Goal: Information Seeking & Learning: Check status

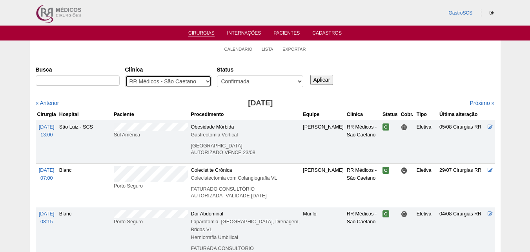
click at [171, 81] on select "- Qualquer - 6R Alphaville Assunção Bartira Brasil Christovão da Gama Cruz Azul…" at bounding box center [168, 81] width 86 height 12
select select "49"
click at [125, 75] on select "- Qualquer - 6R Alphaville Assunção Bartira Brasil Christovão da Gama Cruz Azul…" at bounding box center [168, 81] width 86 height 12
click at [318, 79] on input "Aplicar" at bounding box center [321, 80] width 23 height 10
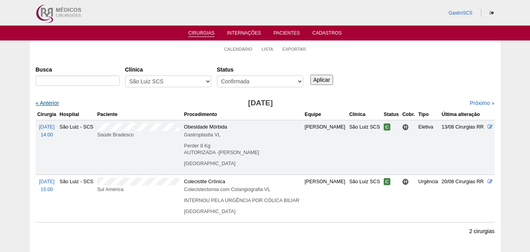
click at [51, 101] on link "« Anterior" at bounding box center [48, 103] width 24 height 6
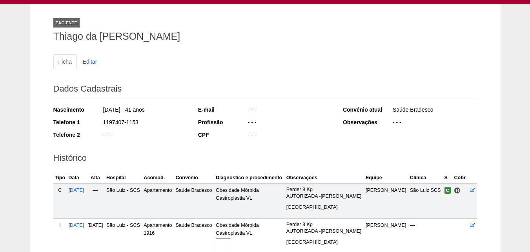
scroll to position [125, 0]
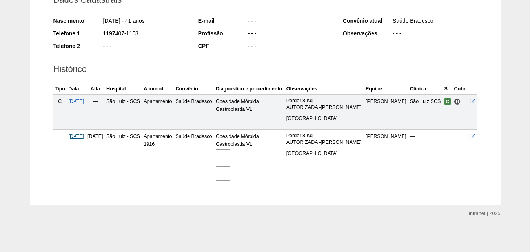
click at [83, 134] on span "[DATE]" at bounding box center [77, 135] width 16 height 5
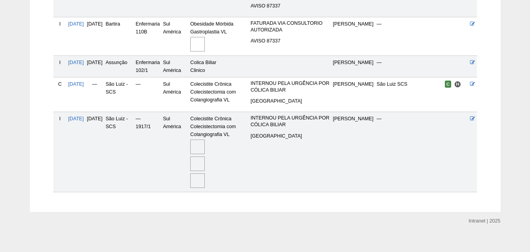
scroll to position [252, 0]
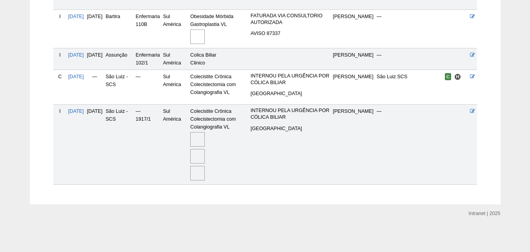
click at [205, 174] on img at bounding box center [197, 173] width 15 height 15
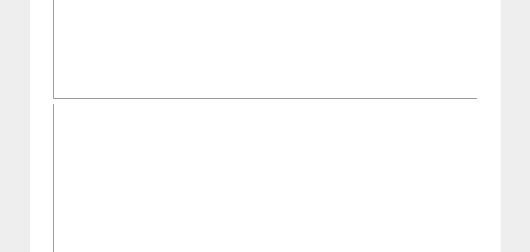
scroll to position [589, 0]
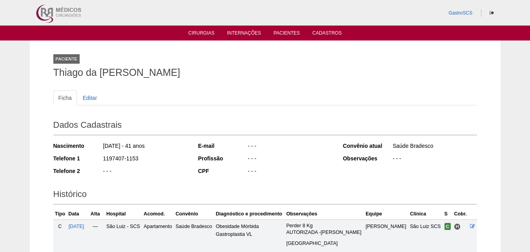
scroll to position [122, 0]
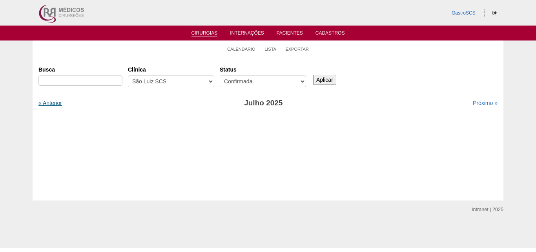
click at [56, 102] on link "« Anterior" at bounding box center [50, 103] width 24 height 6
click at [164, 86] on select "- Qualquer - 6R Alphaville Assunção Bartira Brasil Christovão da Gama Cruz Azul…" at bounding box center [171, 81] width 86 height 12
select select "23"
click at [128, 75] on select "- Qualquer - 6R Alphaville Assunção Bartira Brasil Christovão da Gama Cruz Azul…" at bounding box center [171, 81] width 86 height 12
click at [328, 77] on input "Aplicar" at bounding box center [324, 80] width 23 height 10
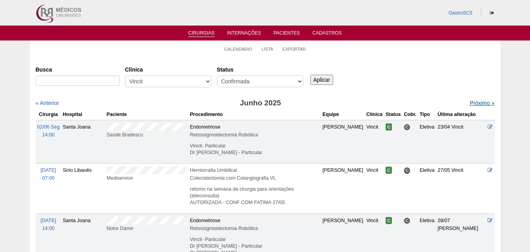
click at [470, 101] on link "Próximo »" at bounding box center [482, 103] width 25 height 6
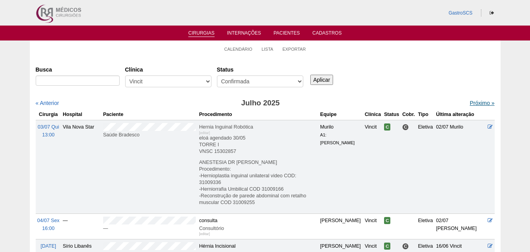
click at [470, 101] on link "Próximo »" at bounding box center [482, 103] width 25 height 6
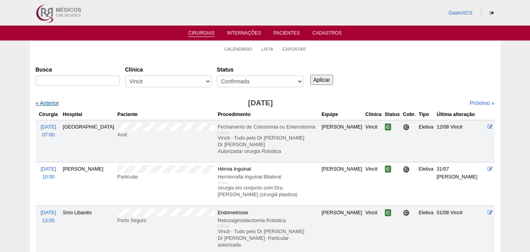
click at [53, 103] on link "« Anterior" at bounding box center [48, 103] width 24 height 6
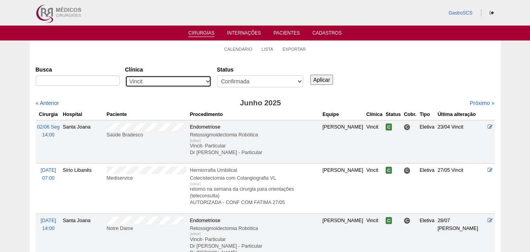
click at [152, 83] on select "- Qualquer - 6R Alphaville Assunção Bartira Brasil Christovão da Gama Cruz Azul…" at bounding box center [168, 81] width 86 height 12
click at [183, 47] on ul "Calendário Lista Exportar" at bounding box center [265, 48] width 471 height 16
click at [266, 47] on link "Lista" at bounding box center [268, 49] width 12 height 6
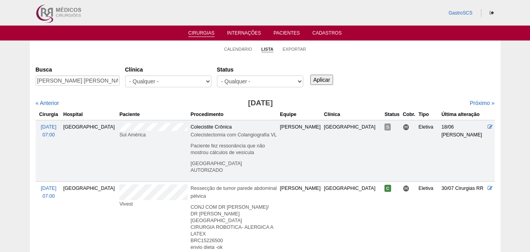
scroll to position [0, 0]
type input "Patricia Aparecida Flausino Dean"
click at [337, 82] on div "Aplicar" at bounding box center [325, 74] width 32 height 22
click at [327, 80] on input "Aplicar" at bounding box center [321, 80] width 23 height 10
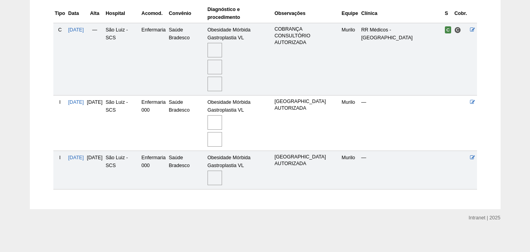
scroll to position [209, 0]
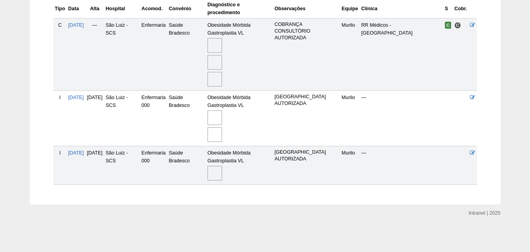
click at [30, 110] on div "Paciente [PERSON_NAME] APARECIDA [PERSON_NAME] Ficha Editar Dados Cadastrais Na…" at bounding box center [265, 18] width 471 height 372
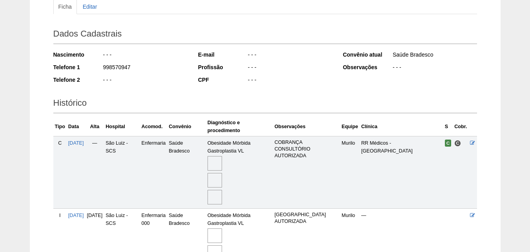
scroll to position [0, 0]
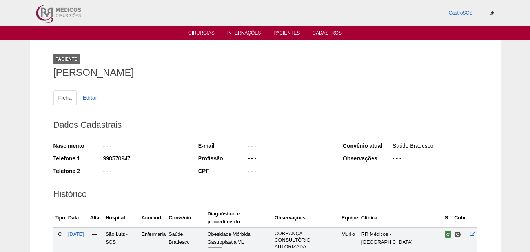
click at [68, 15] on img at bounding box center [58, 13] width 49 height 26
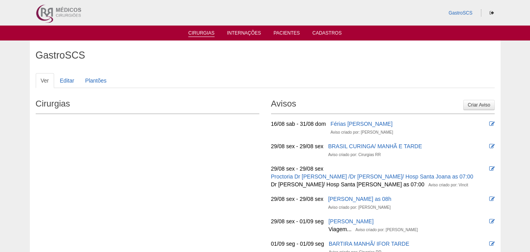
click at [193, 30] on link "Cirurgias" at bounding box center [201, 33] width 26 height 7
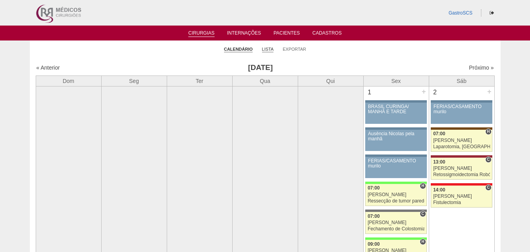
click at [269, 48] on link "Lista" at bounding box center [268, 49] width 12 height 6
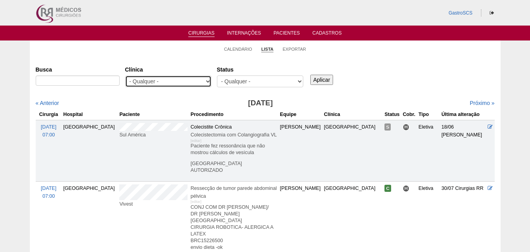
click at [166, 76] on select "- Qualquer - 6R Alphaville Assunção Bartira Brasil Christovão da Gama Cruz Azul…" at bounding box center [168, 81] width 86 height 12
click at [125, 75] on select "- Qualquer - 6R Alphaville Assunção Bartira Brasil Christovão da Gama Cruz Azul…" at bounding box center [168, 81] width 86 height 12
click at [186, 80] on select "- Qualquer - 6R Alphaville Assunção Bartira Brasil Christovão da Gama Cruz Azul…" at bounding box center [168, 81] width 86 height 12
select select "23"
click at [125, 75] on select "- Qualquer - 6R Alphaville Assunção Bartira Brasil Christovão da Gama Cruz Azul…" at bounding box center [168, 81] width 86 height 12
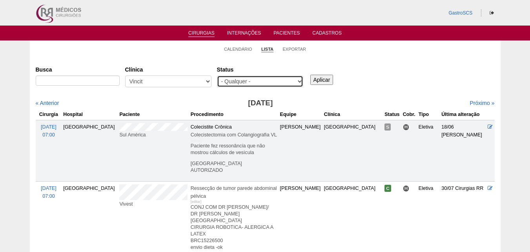
click at [270, 83] on select "- Qualquer - Reservada Confirmada Suspensa Cancelada" at bounding box center [260, 81] width 86 height 12
click at [217, 75] on select "- Qualquer - Reservada Confirmada Suspensa Cancelada" at bounding box center [260, 81] width 86 height 12
click at [245, 81] on select "- Qualquer - Reservada Confirmada Suspensa Cancelada" at bounding box center [260, 81] width 86 height 12
select select "conf"
click at [217, 75] on select "- Qualquer - Reservada Confirmada Suspensa Cancelada" at bounding box center [260, 81] width 86 height 12
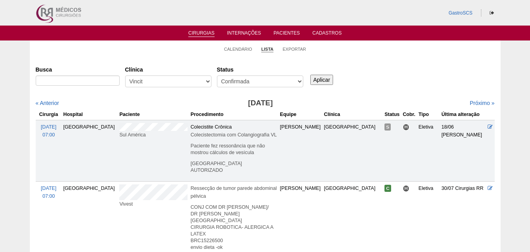
click at [321, 78] on input "Aplicar" at bounding box center [321, 80] width 23 height 10
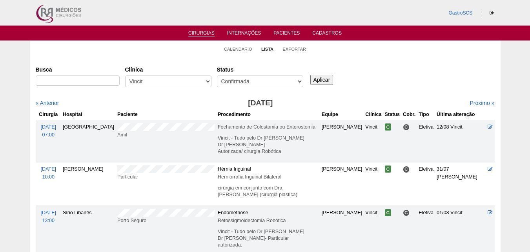
click at [446, 71] on div "Busca [GEOGRAPHIC_DATA] - Qualquer - 6R Alphaville Assunção Bartira Brasil Chri…" at bounding box center [265, 77] width 459 height 28
click at [168, 83] on select "- Qualquer - 6R Alphaville Assunção Bartira Brasil Christovão da Gama Cruz Azul…" at bounding box center [168, 81] width 86 height 12
click at [51, 100] on link "« Anterior" at bounding box center [48, 103] width 24 height 6
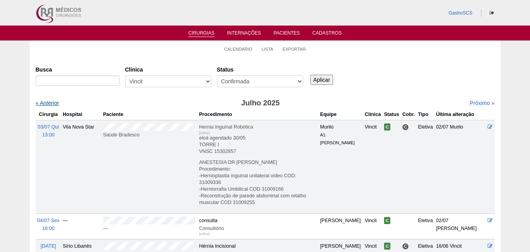
drag, startPoint x: 0, startPoint y: 0, endPoint x: 51, endPoint y: 100, distance: 112.5
click at [51, 100] on link "« Anterior" at bounding box center [48, 103] width 24 height 6
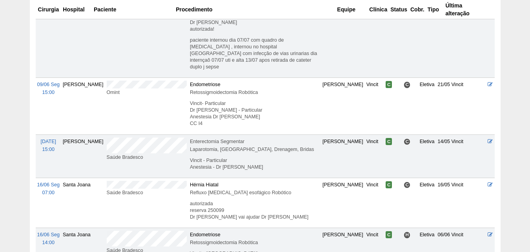
scroll to position [353, 0]
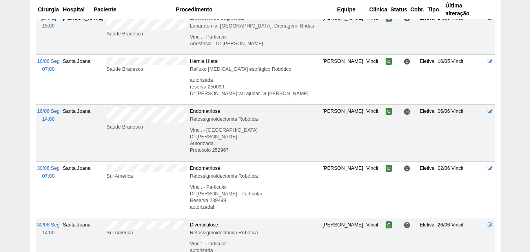
click at [113, 172] on div "Sul América" at bounding box center [147, 176] width 80 height 8
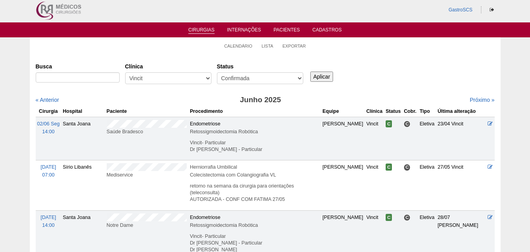
scroll to position [0, 0]
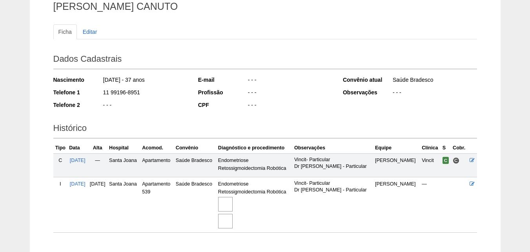
scroll to position [114, 0]
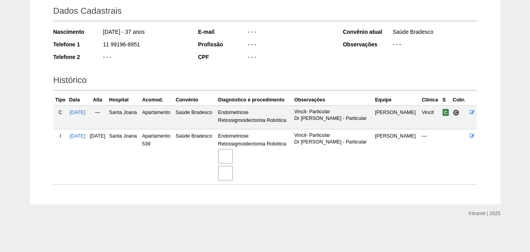
click at [233, 159] on img at bounding box center [225, 156] width 15 height 15
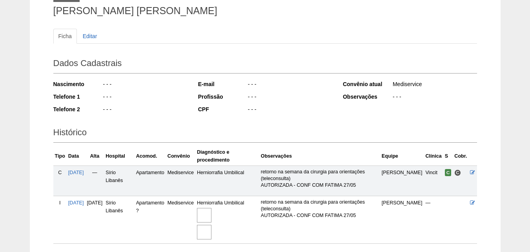
scroll to position [120, 0]
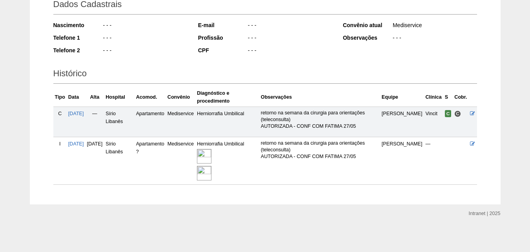
click at [212, 153] on img at bounding box center [204, 156] width 15 height 15
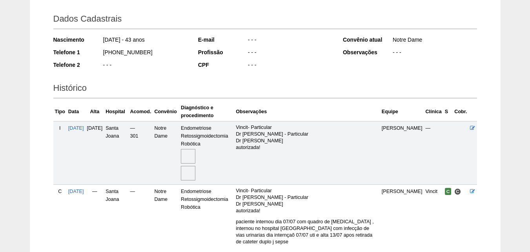
scroll to position [174, 0]
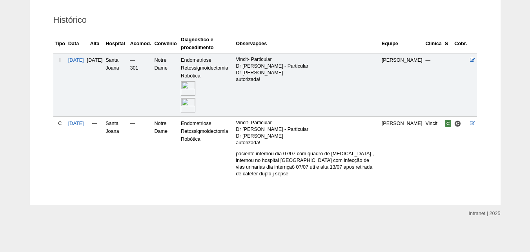
click at [195, 90] on img at bounding box center [188, 88] width 15 height 15
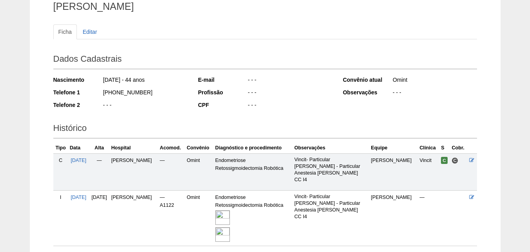
scroll to position [127, 0]
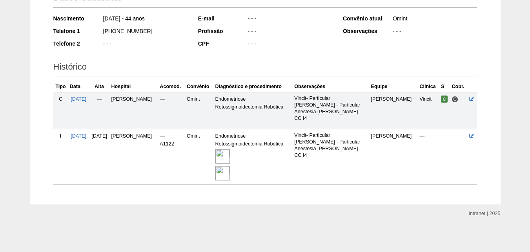
click at [230, 173] on img at bounding box center [222, 173] width 15 height 15
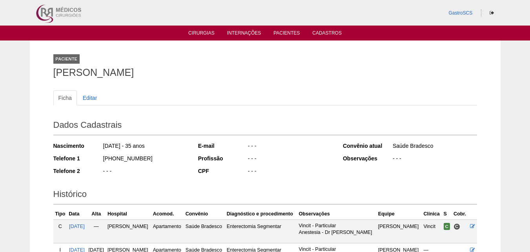
scroll to position [106, 0]
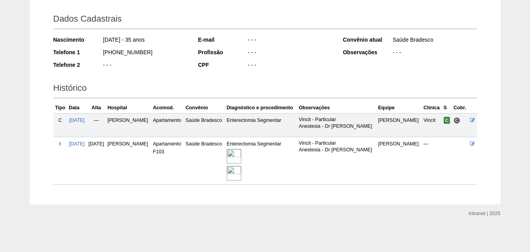
click at [241, 155] on img at bounding box center [234, 156] width 15 height 15
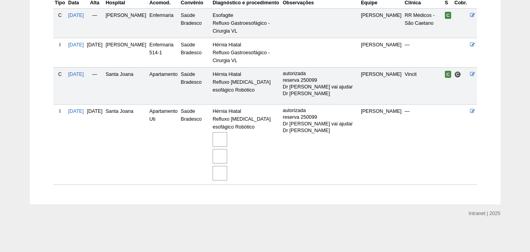
scroll to position [231, 0]
click at [227, 137] on img at bounding box center [220, 139] width 15 height 15
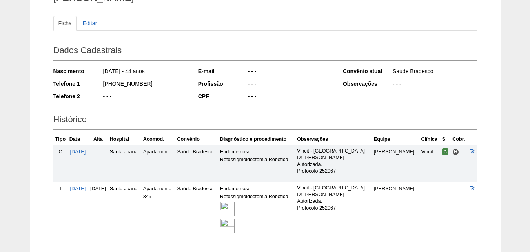
scroll to position [127, 0]
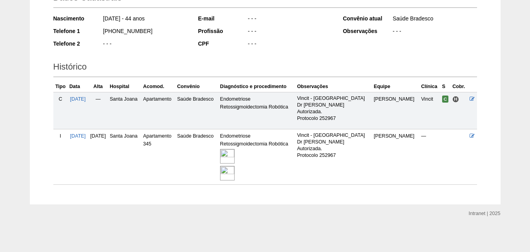
click at [235, 160] on img at bounding box center [227, 156] width 15 height 15
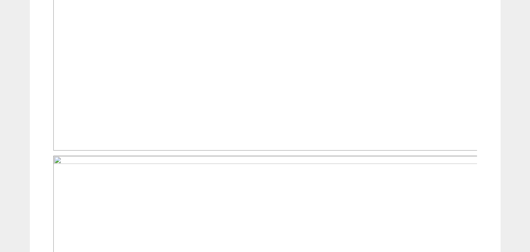
scroll to position [628, 0]
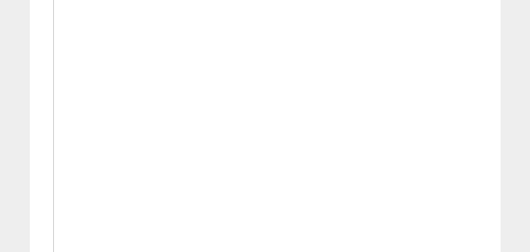
scroll to position [219, 0]
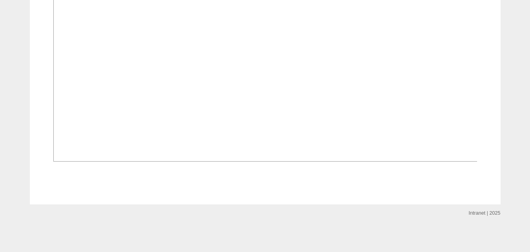
scroll to position [863, 0]
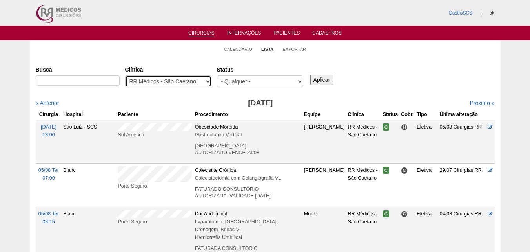
click at [158, 87] on select "- Qualquer - 6R Alphaville Assunção Bartira Brasil Christovão da Gama Cruz Azul…" at bounding box center [168, 81] width 86 height 12
select select "23"
click at [125, 75] on select "- Qualquer - 6R Alphaville Assunção Bartira Brasil Christovão da Gama Cruz Azul…" at bounding box center [168, 81] width 86 height 12
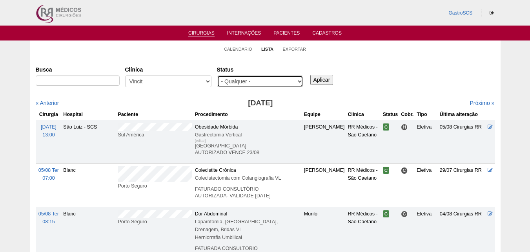
click at [260, 81] on select "- Qualquer - Reservada Confirmada Suspensa Cancelada" at bounding box center [260, 81] width 86 height 12
select select "conf"
click at [217, 75] on select "- Qualquer - Reservada Confirmada Suspensa Cancelada" at bounding box center [260, 81] width 86 height 12
click at [331, 79] on input "Aplicar" at bounding box center [321, 80] width 23 height 10
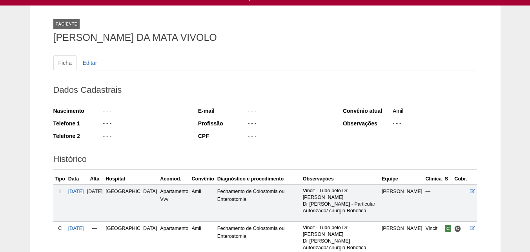
scroll to position [109, 0]
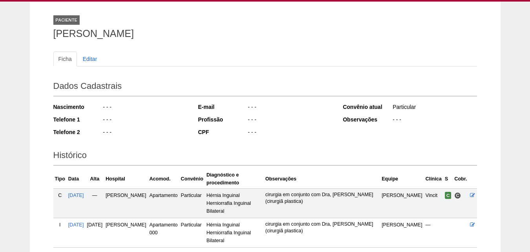
scroll to position [102, 0]
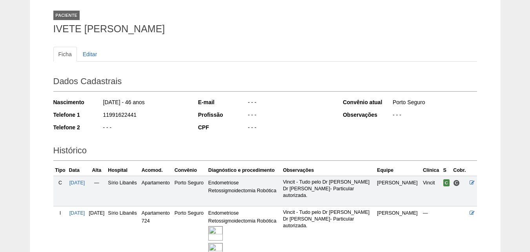
scroll to position [118, 0]
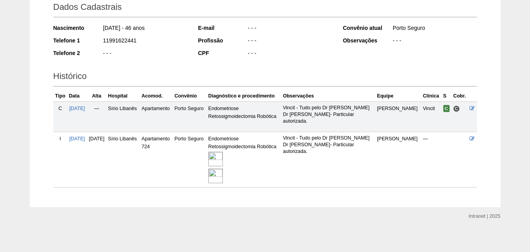
click at [223, 157] on img at bounding box center [215, 158] width 15 height 15
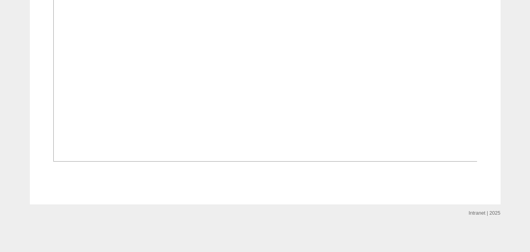
scroll to position [1239, 0]
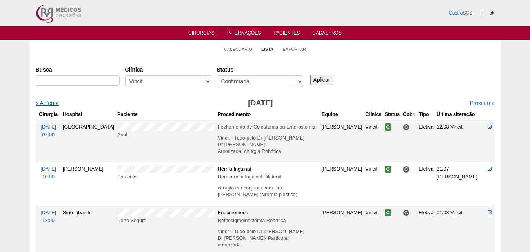
click at [51, 103] on link "« Anterior" at bounding box center [48, 103] width 24 height 6
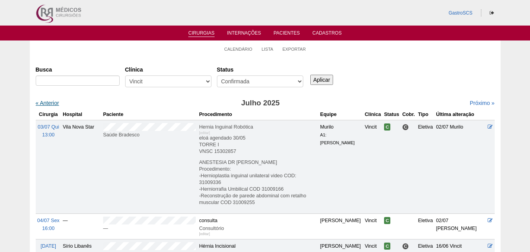
click at [47, 100] on link "« Anterior" at bounding box center [48, 103] width 24 height 6
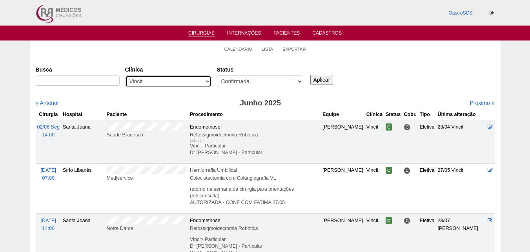
click at [136, 81] on select "- Qualquer - 6R Alphaville Assunção Bartira Brasil Christovão da Gama Cruz Azul…" at bounding box center [168, 81] width 86 height 12
click at [192, 81] on select "- Qualquer - 6R Alphaville Assunção Bartira Brasil Christovão da Gama Cruz Azul…" at bounding box center [168, 81] width 86 height 12
click at [195, 82] on select "- Qualquer - 6R Alphaville Assunção Bartira Brasil Christovão da Gama Cruz Azul…" at bounding box center [168, 81] width 86 height 12
select select "48"
click at [125, 75] on select "- Qualquer - 6R Alphaville Assunção Bartira Brasil Christovão da Gama Cruz Azul…" at bounding box center [168, 81] width 86 height 12
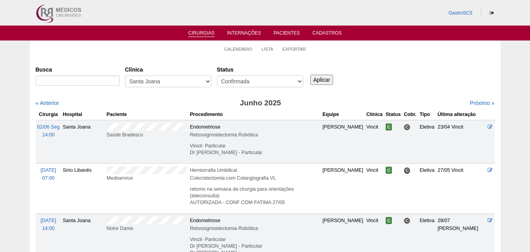
click at [317, 77] on input "Aplicar" at bounding box center [321, 80] width 23 height 10
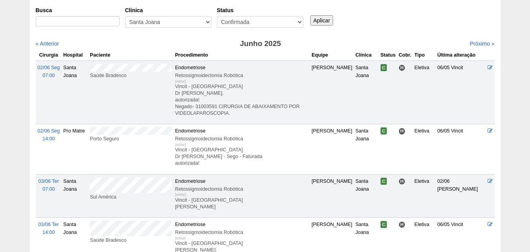
scroll to position [118, 0]
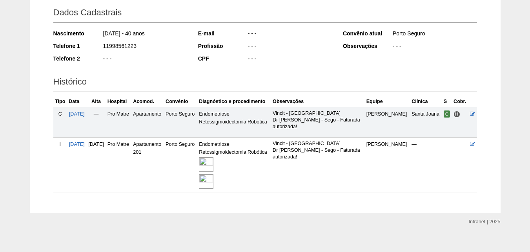
scroll to position [120, 0]
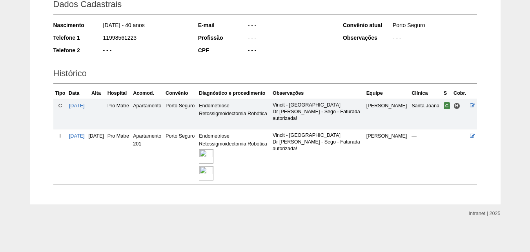
click at [213, 160] on img at bounding box center [206, 156] width 15 height 15
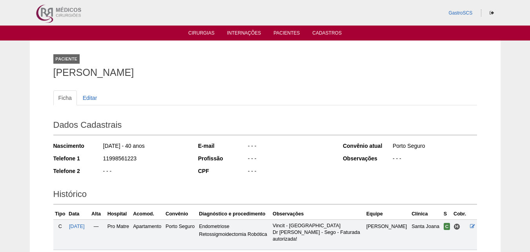
scroll to position [120, 0]
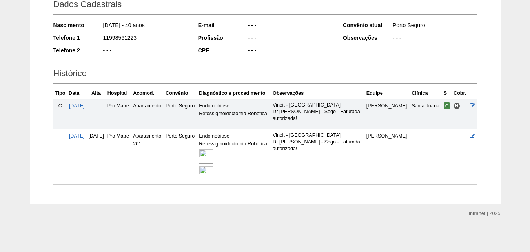
click at [213, 158] on img at bounding box center [206, 156] width 15 height 15
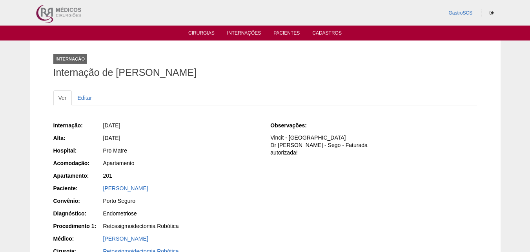
click at [49, 10] on img at bounding box center [58, 13] width 49 height 26
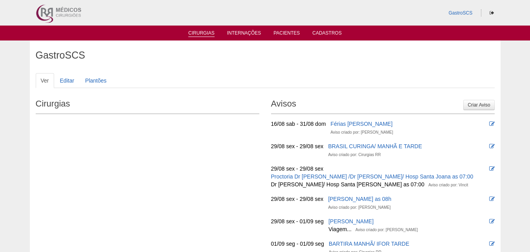
click at [204, 34] on link "Cirurgias" at bounding box center [201, 33] width 26 height 7
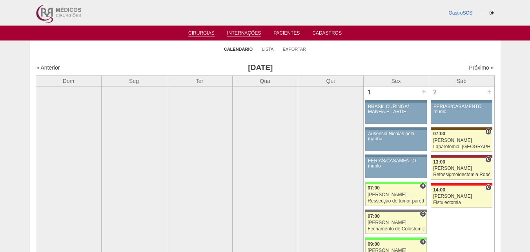
click at [244, 35] on link "Internações" at bounding box center [244, 33] width 34 height 7
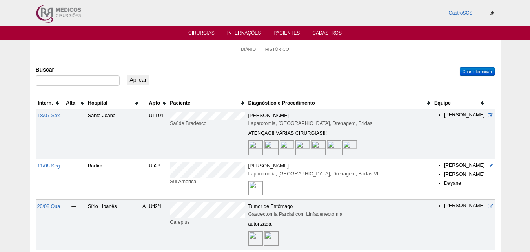
click at [193, 33] on link "Cirurgias" at bounding box center [201, 33] width 26 height 7
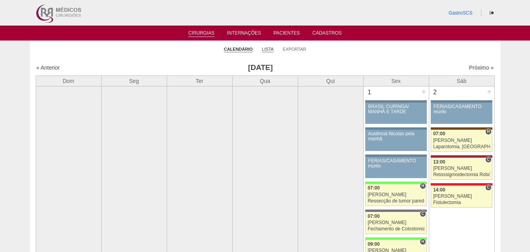
click at [268, 49] on link "Lista" at bounding box center [268, 49] width 12 height 6
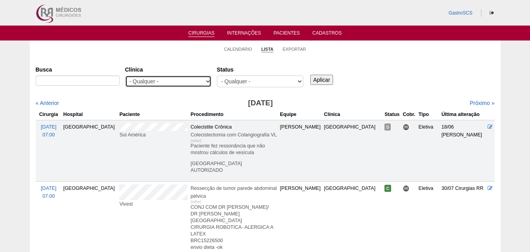
click at [179, 82] on select "- Qualquer - 6R Alphaville Assunção Bartira Brasil Christovão da Gama Cruz Azul…" at bounding box center [168, 81] width 86 height 12
select select "23"
click at [125, 75] on select "- Qualquer - 6R Alphaville Assunção Bartira Brasil Christovão da Gama Cruz Azul…" at bounding box center [168, 81] width 86 height 12
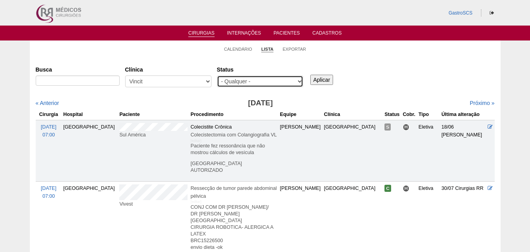
click at [281, 78] on select "- Qualquer - Reservada Confirmada Suspensa Cancelada" at bounding box center [260, 81] width 86 height 12
select select "conf"
click at [217, 75] on select "- Qualquer - Reservada Confirmada Suspensa Cancelada" at bounding box center [260, 81] width 86 height 12
click at [324, 80] on input "Aplicar" at bounding box center [321, 80] width 23 height 10
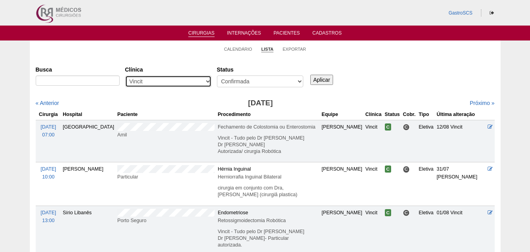
click at [203, 87] on select "- Qualquer - 6R Alphaville Assunção Bartira Brasil Christovão da Gama Cruz Azul…" at bounding box center [168, 81] width 86 height 12
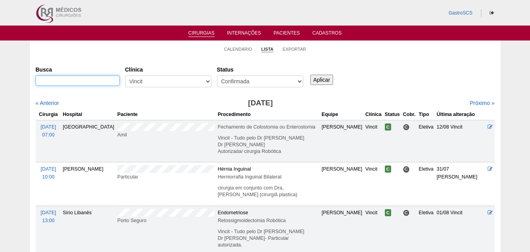
click at [86, 83] on input "Busca" at bounding box center [78, 80] width 84 height 10
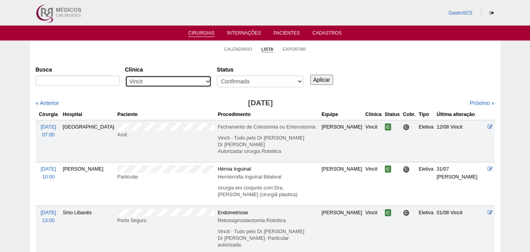
click at [140, 81] on select "- Qualquer - 6R Alphaville Assunção Bartira Brasil Christovão da Gama Cruz Azul…" at bounding box center [168, 81] width 86 height 12
select select "All"
click at [125, 75] on select "- Qualquer - 6R Alphaville Assunção Bartira Brasil Christovão da Gama Cruz Azul…" at bounding box center [168, 81] width 86 height 12
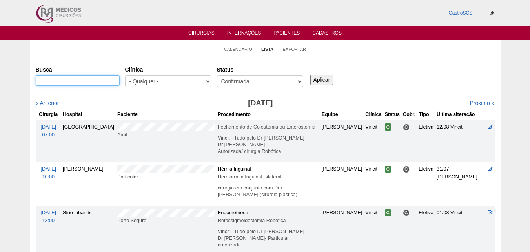
click at [107, 84] on input "Busca" at bounding box center [78, 80] width 84 height 10
paste input "Raquel Moroni Rente"
type input "Raquel Moroni Rente"
click at [319, 79] on input "Aplicar" at bounding box center [321, 80] width 23 height 10
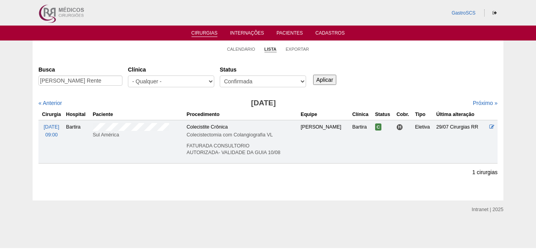
click at [114, 179] on div "Busca [PERSON_NAME] [GEOGRAPHIC_DATA] - Qualquer - 6R Alphaville Assunção Barti…" at bounding box center [267, 122] width 459 height 118
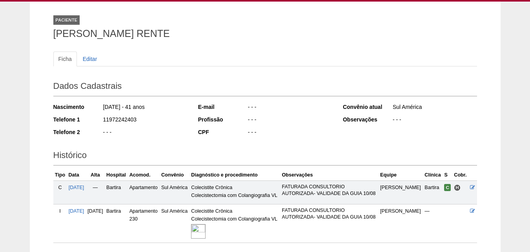
scroll to position [97, 0]
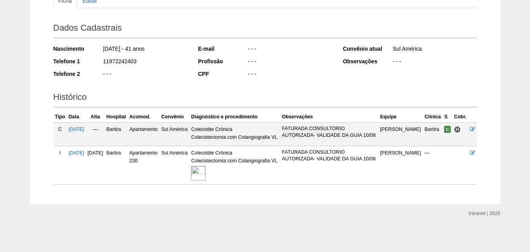
click at [206, 170] on img at bounding box center [198, 173] width 15 height 15
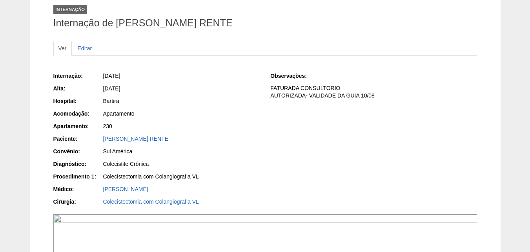
scroll to position [39, 0]
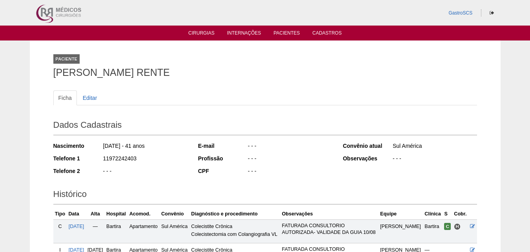
scroll to position [97, 0]
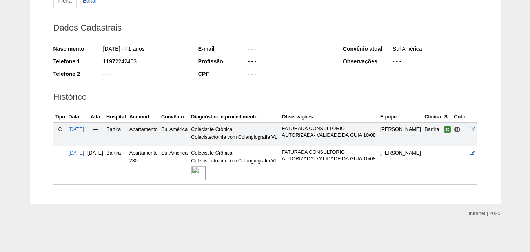
click at [206, 177] on img at bounding box center [198, 173] width 15 height 15
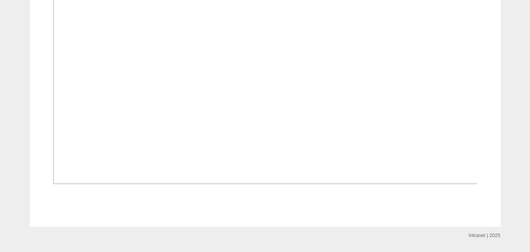
scroll to position [353, 0]
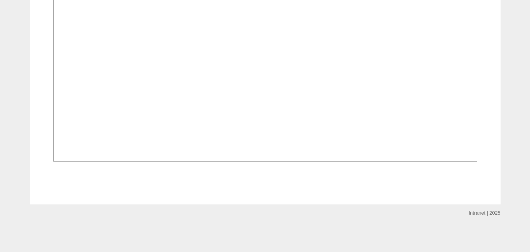
click at [91, 153] on img at bounding box center [265, 65] width 425 height 192
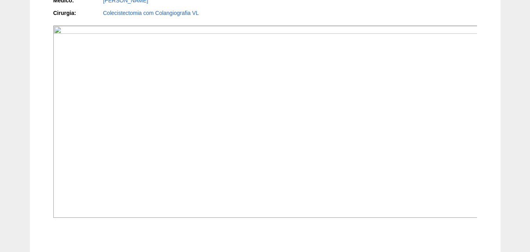
scroll to position [157, 0]
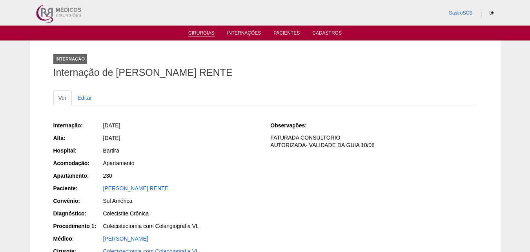
click at [203, 32] on link "Cirurgias" at bounding box center [201, 33] width 26 height 7
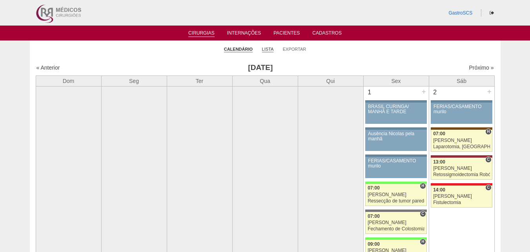
click at [266, 49] on link "Lista" at bounding box center [268, 49] width 12 height 6
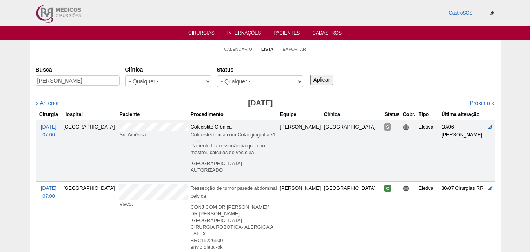
type input "[PERSON_NAME]"
click at [322, 78] on input "Aplicar" at bounding box center [321, 80] width 23 height 10
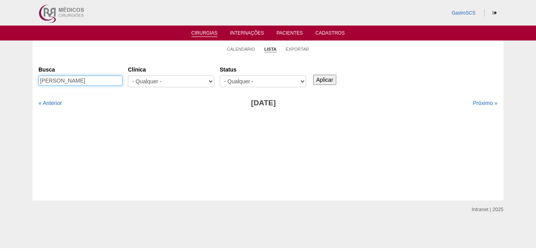
click at [92, 78] on input "[PERSON_NAME]" at bounding box center [80, 80] width 84 height 10
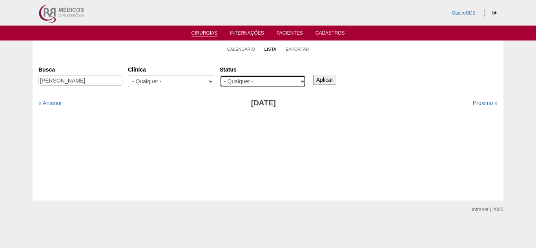
click at [248, 78] on select "- Qualquer - Reservada Confirmada Suspensa Cancelada" at bounding box center [263, 81] width 86 height 12
select select "conf"
click at [220, 75] on select "- Qualquer - Reservada Confirmada Suspensa Cancelada" at bounding box center [263, 81] width 86 height 12
click at [332, 82] on input "Aplicar" at bounding box center [324, 80] width 23 height 10
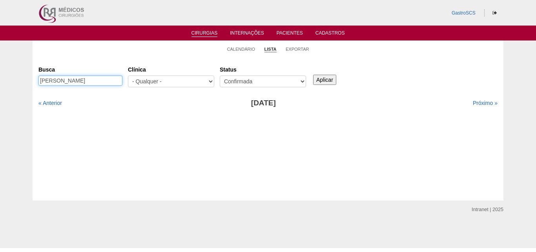
click at [107, 82] on input "[PERSON_NAME]" at bounding box center [80, 80] width 84 height 10
type input "[PERSON_NAME]"
click at [327, 79] on input "Aplicar" at bounding box center [324, 80] width 23 height 10
click at [45, 103] on link "« Anterior" at bounding box center [50, 103] width 24 height 6
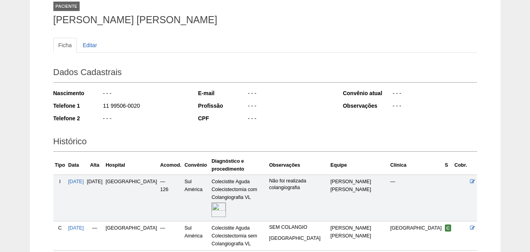
scroll to position [101, 0]
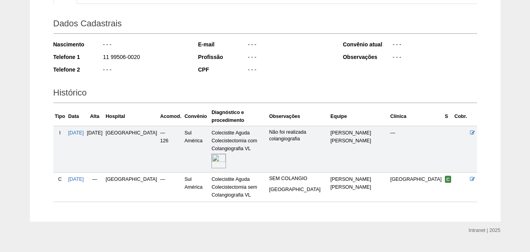
click at [182, 221] on div "Intranet | 2025 Visualizar modo desktop" at bounding box center [265, 244] width 471 height 47
click at [224, 153] on img at bounding box center [219, 160] width 15 height 15
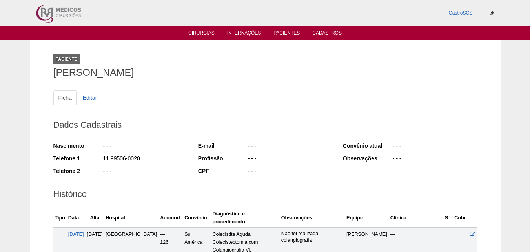
scroll to position [101, 0]
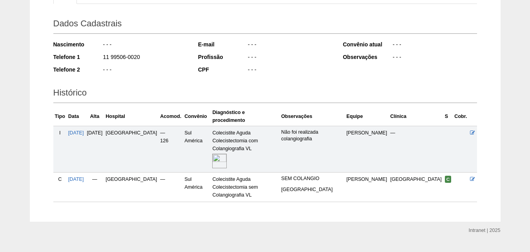
click at [154, 80] on div "Nascimento - - - Telefone 1 11 99506-0020 Telefone 2 - - -" at bounding box center [120, 59] width 134 height 43
click at [225, 153] on img at bounding box center [219, 160] width 15 height 15
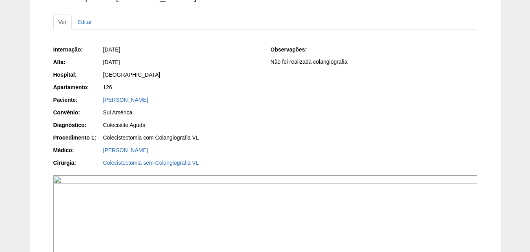
scroll to position [78, 0]
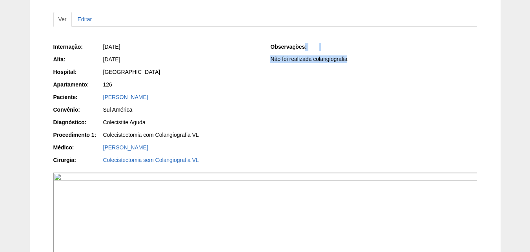
drag, startPoint x: 273, startPoint y: 48, endPoint x: 356, endPoint y: 62, distance: 83.2
click at [356, 62] on div "Observações: Não foi realizada colangiografia" at bounding box center [373, 55] width 206 height 25
click at [357, 67] on div "Observações: Não foi realizada colangiografia" at bounding box center [373, 55] width 206 height 25
drag, startPoint x: 267, startPoint y: 61, endPoint x: 358, endPoint y: 61, distance: 91.4
click at [358, 61] on div "Internação: 04/07/2025 Alta: 05/07/2025 Hospital: Brasil Apartamento: 126 Pacie…" at bounding box center [265, 104] width 424 height 128
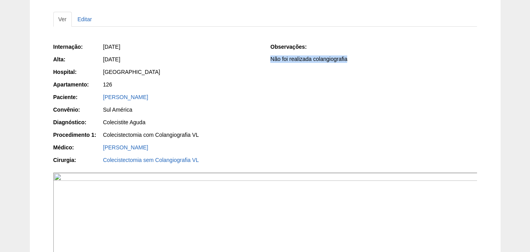
click at [343, 71] on div "Internação: 04/07/2025 Alta: 05/07/2025 Hospital: Brasil Apartamento: 126 Pacie…" at bounding box center [265, 104] width 424 height 128
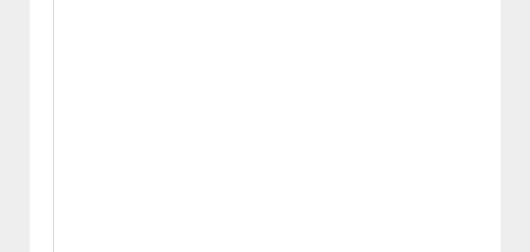
scroll to position [157, 0]
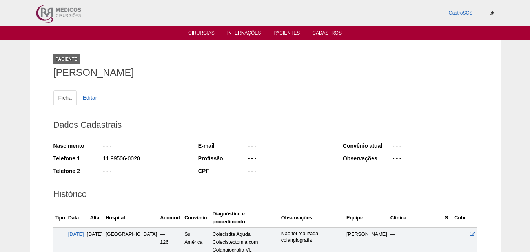
scroll to position [101, 0]
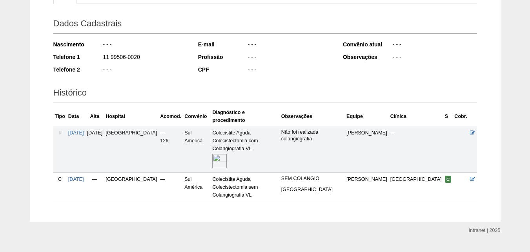
click at [0, 88] on div "Paciente Stefani Moreira Ultz Ficha Editar Dados Cadastrais Nascimento - - - Te…" at bounding box center [265, 80] width 530 height 282
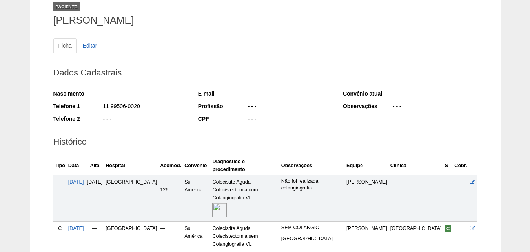
scroll to position [0, 0]
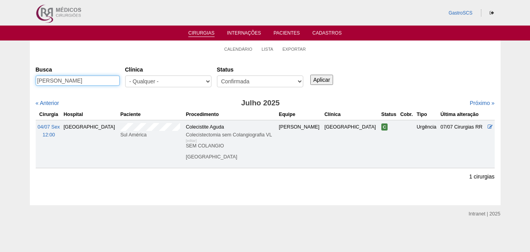
click at [91, 78] on input "[PERSON_NAME]" at bounding box center [78, 80] width 84 height 10
click at [91, 78] on input "Stefani Moreira Ultz" at bounding box center [78, 80] width 84 height 10
paste input "[PERSON_NAME] [PERSON_NAME]"
click at [91, 78] on input "Stefani Moreira Patricia Aparecida Flausino Dean" at bounding box center [78, 80] width 84 height 10
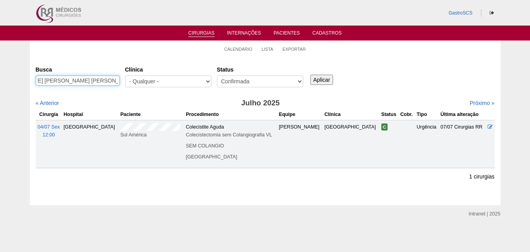
paste input "text"
type input "[PERSON_NAME] [PERSON_NAME]"
click at [323, 79] on input "Aplicar" at bounding box center [321, 80] width 23 height 10
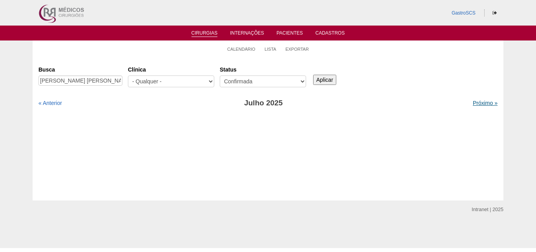
click at [476, 105] on link "Próximo »" at bounding box center [485, 103] width 25 height 6
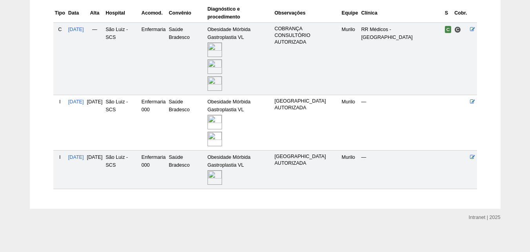
scroll to position [209, 0]
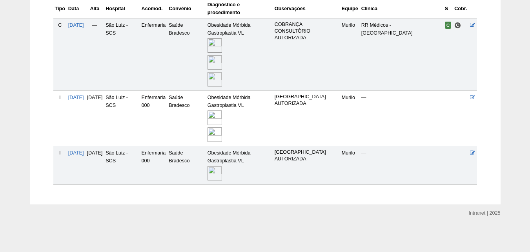
click at [222, 130] on img at bounding box center [215, 134] width 15 height 15
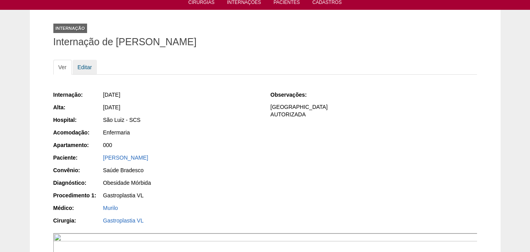
scroll to position [39, 0]
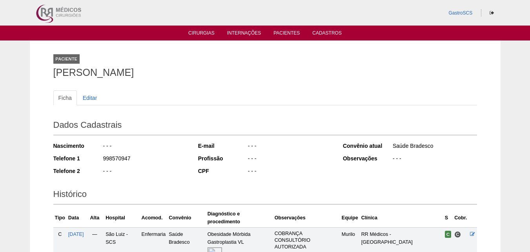
scroll to position [202, 0]
